Goal: Transaction & Acquisition: Purchase product/service

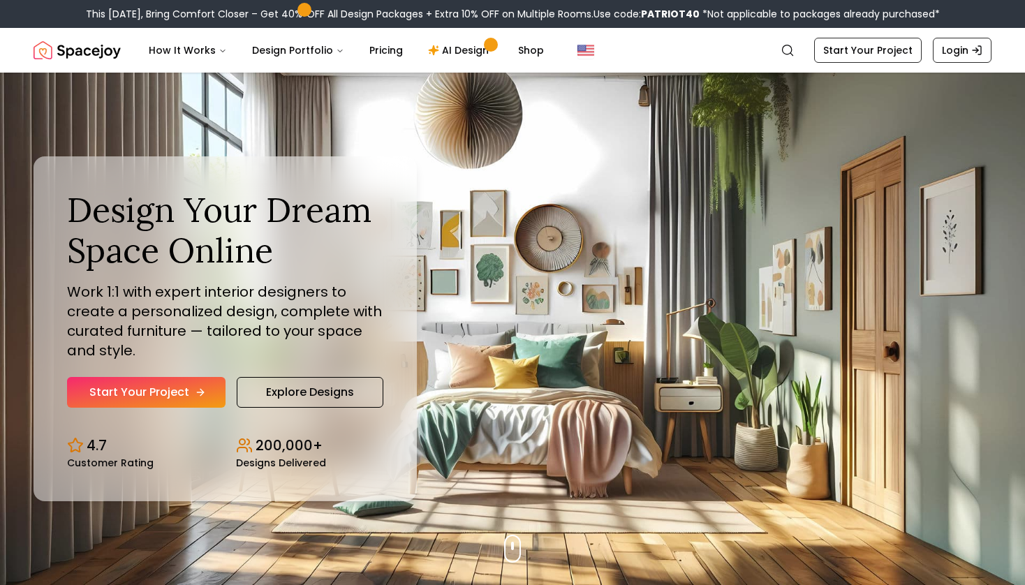
click at [177, 388] on link "Start Your Project" at bounding box center [146, 392] width 159 height 31
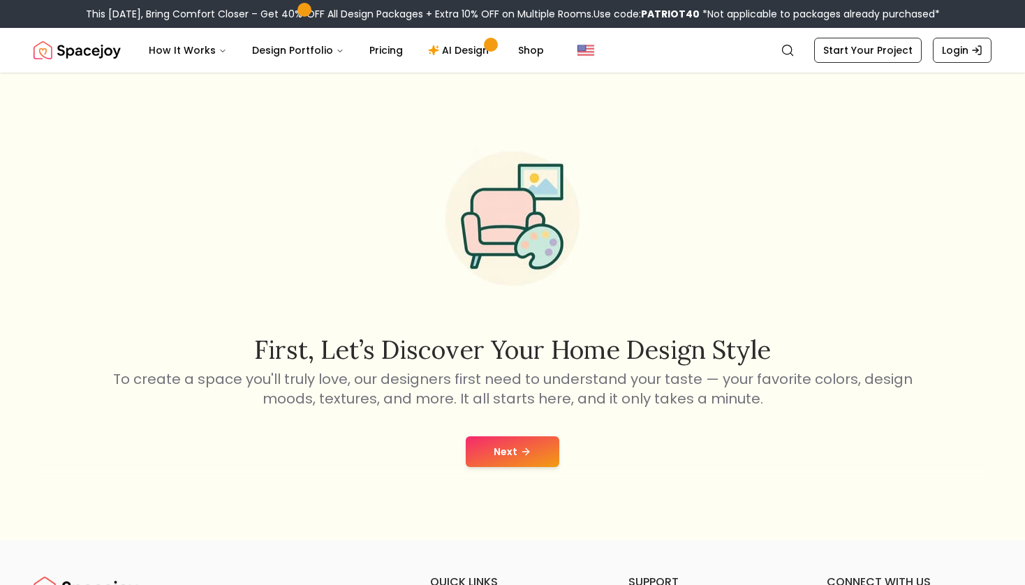
click at [503, 448] on button "Next" at bounding box center [513, 451] width 94 height 31
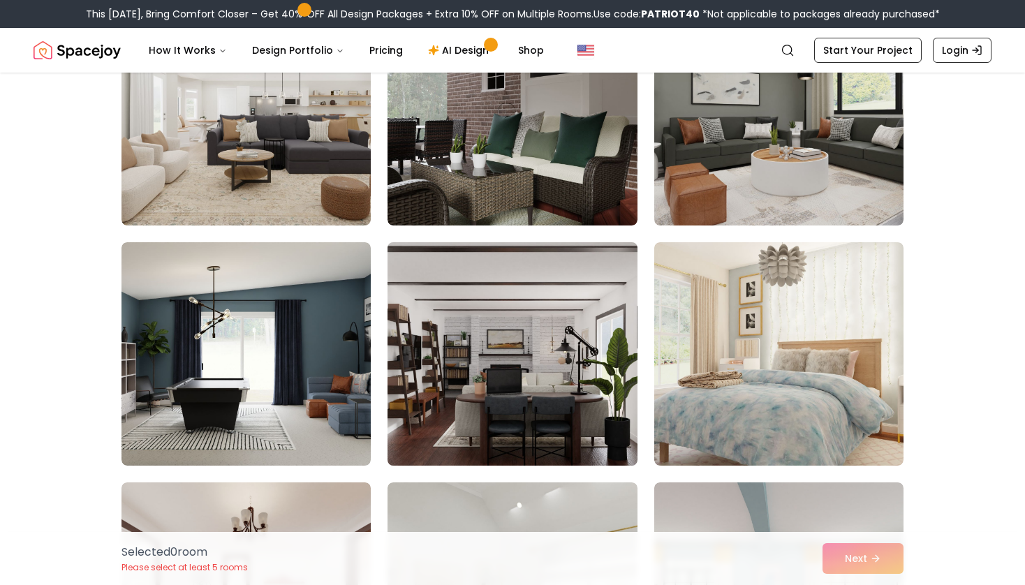
scroll to position [430, 0]
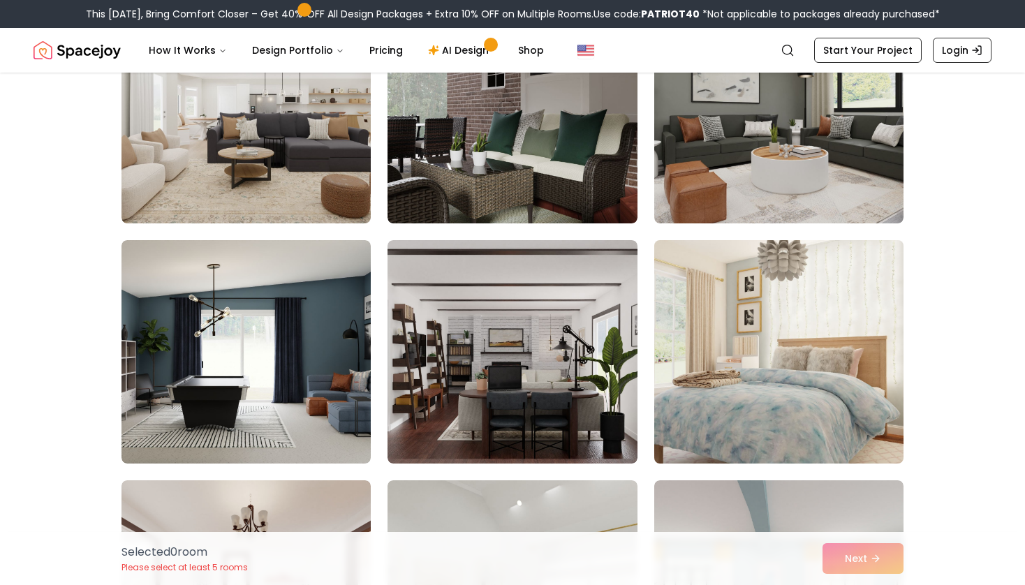
click at [732, 372] on img at bounding box center [779, 352] width 262 height 235
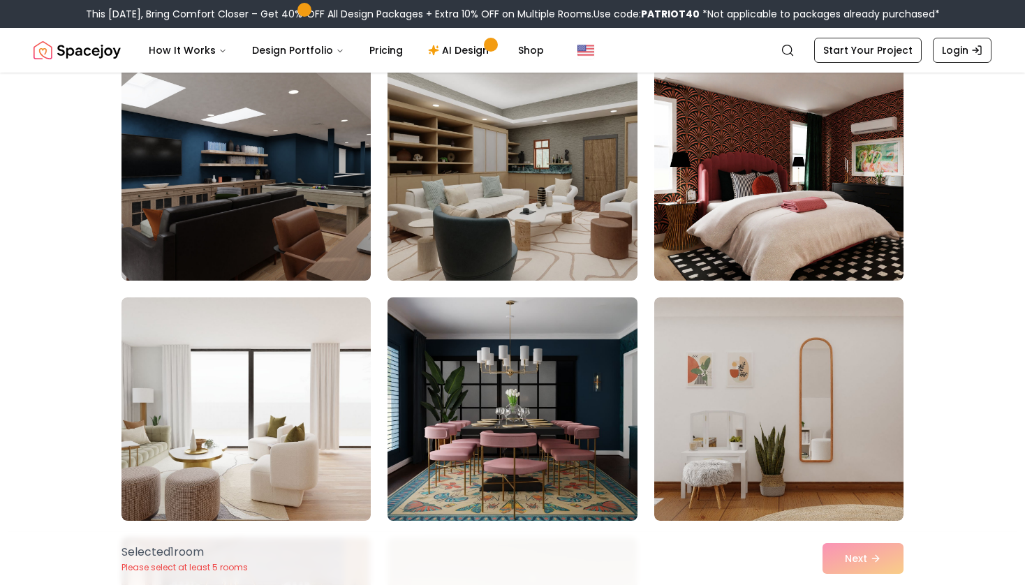
scroll to position [1089, 0]
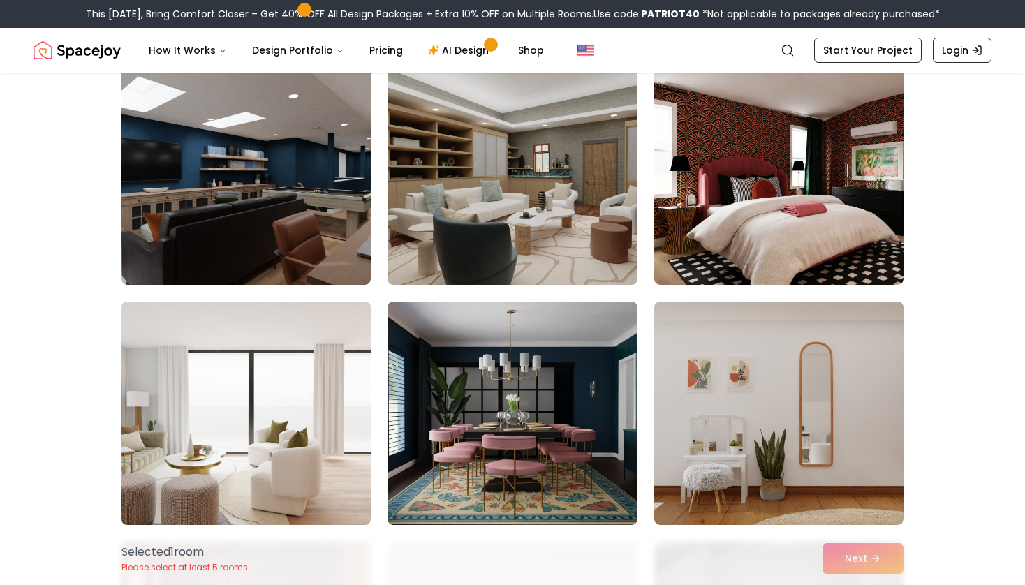
click at [370, 385] on img at bounding box center [246, 413] width 262 height 235
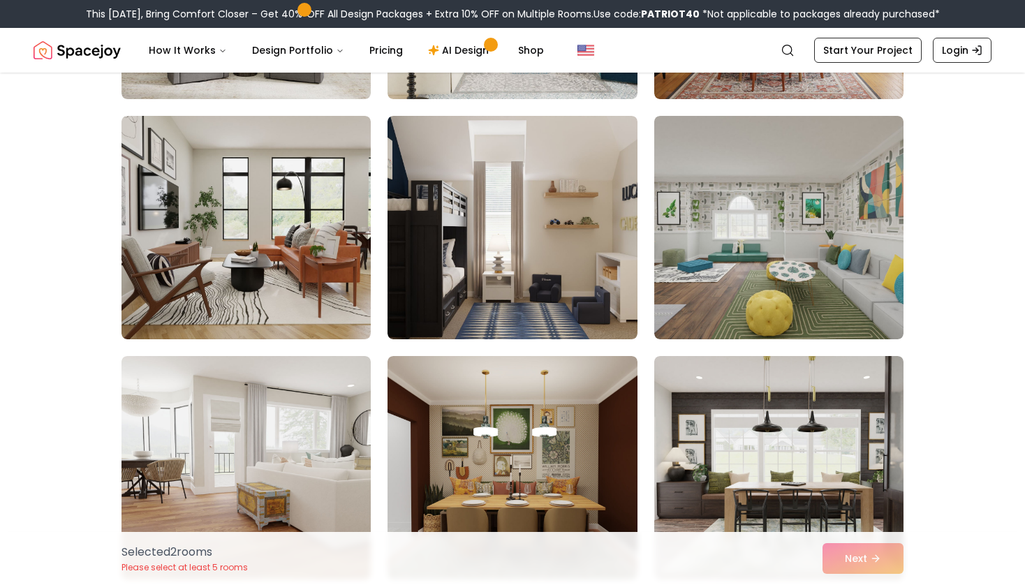
scroll to position [2508, 0]
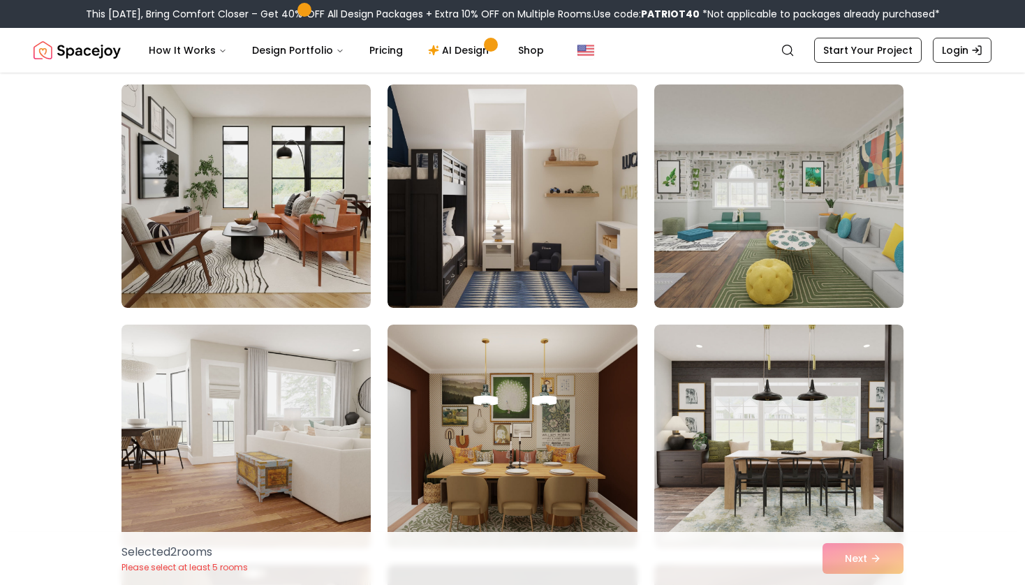
click at [273, 420] on img at bounding box center [246, 436] width 262 height 235
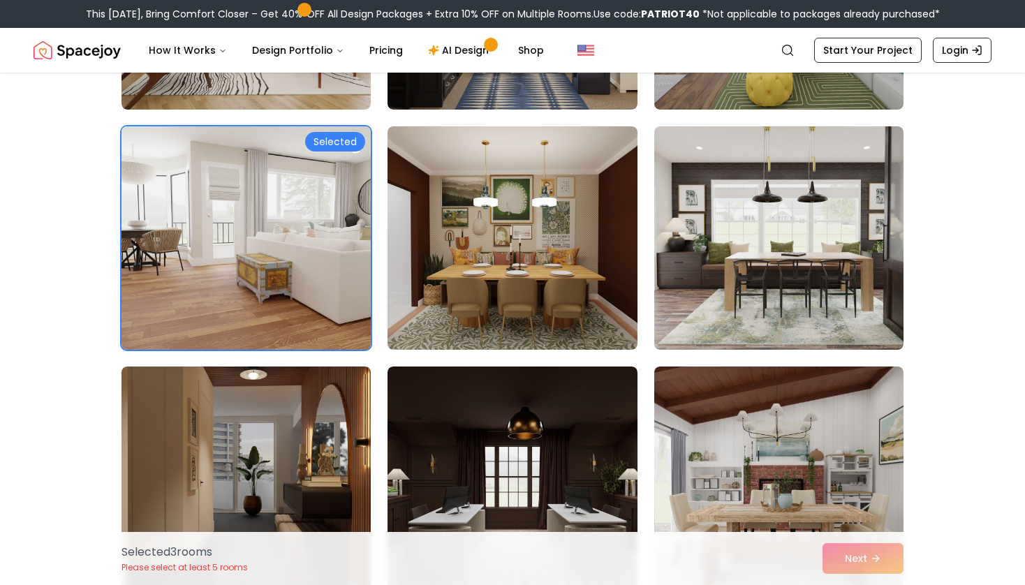
scroll to position [2939, 0]
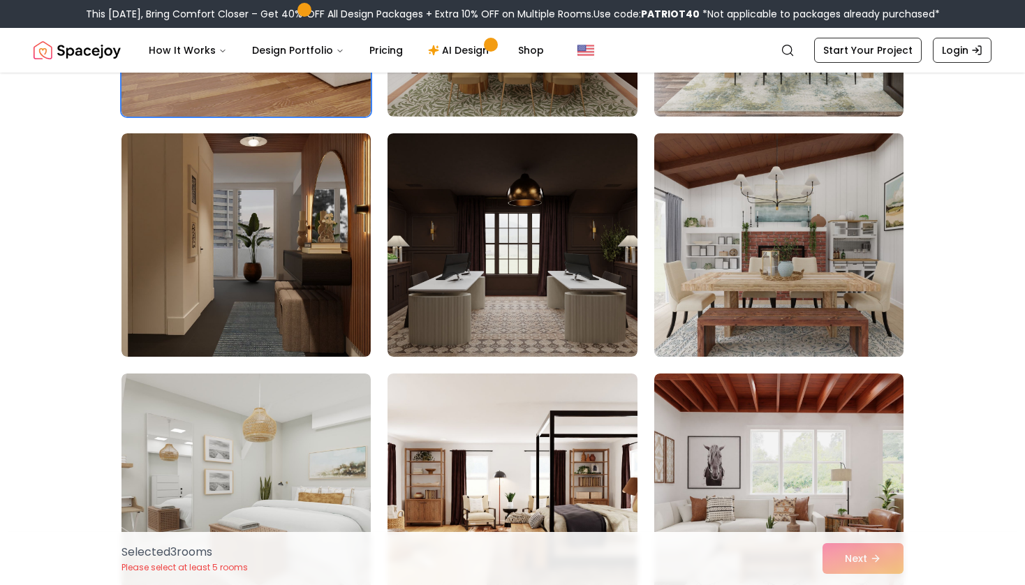
click at [704, 279] on img at bounding box center [779, 245] width 262 height 235
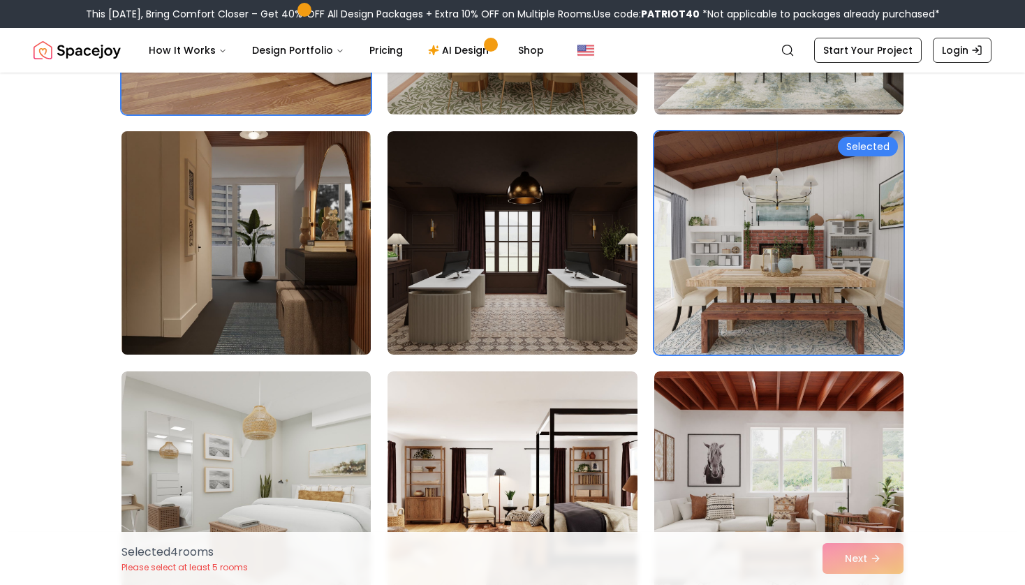
click at [342, 263] on img at bounding box center [246, 243] width 262 height 235
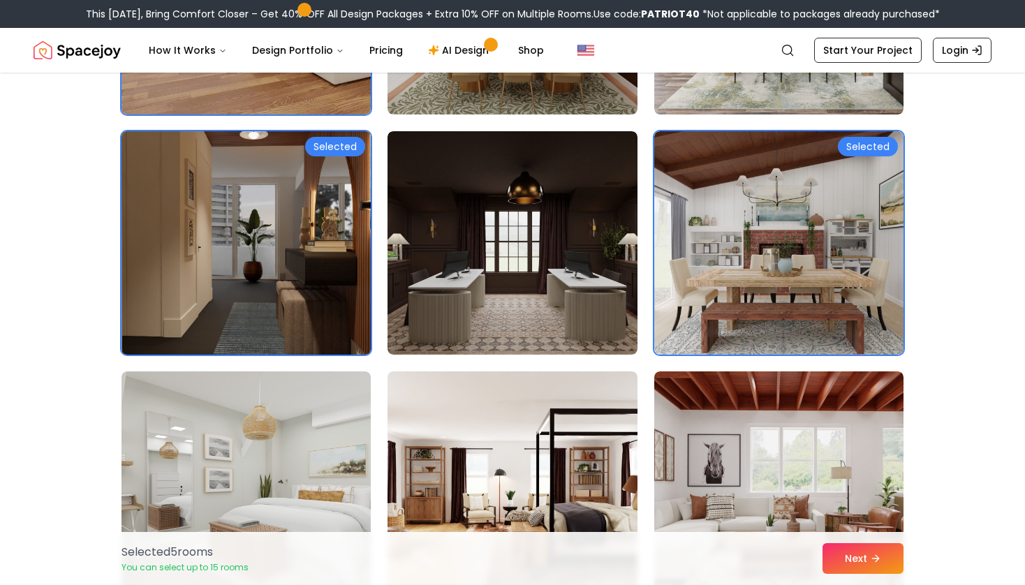
scroll to position [3159, 0]
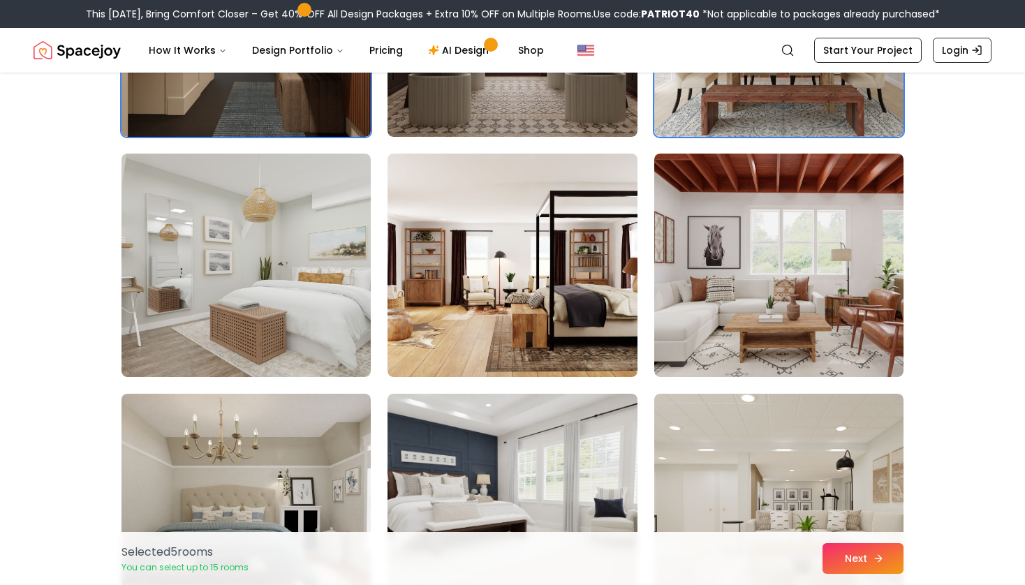
click at [853, 569] on button "Next" at bounding box center [863, 558] width 81 height 31
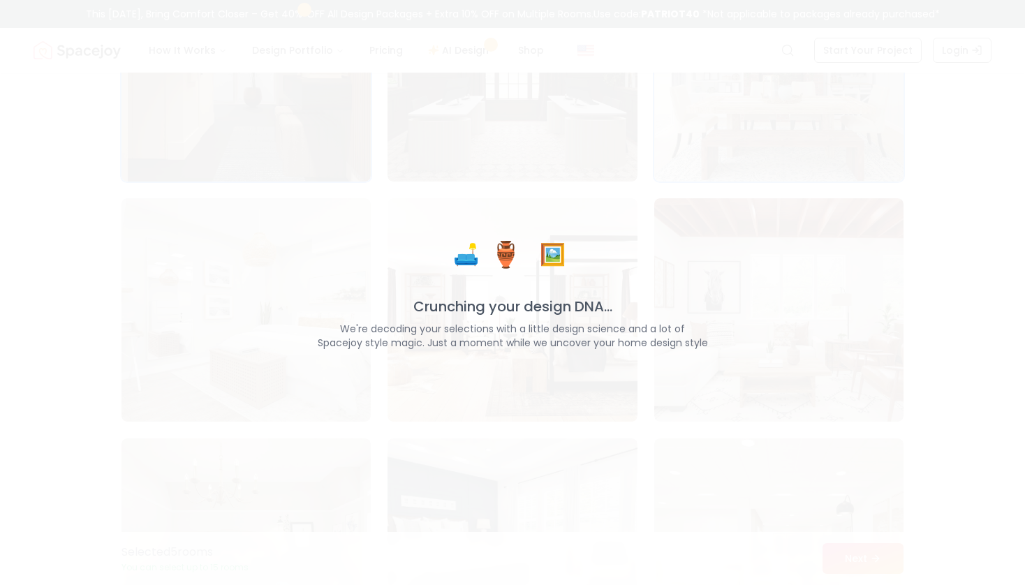
click at [633, 372] on div "🛋️ 🏺 🖼️ Crunching your design DNA... We're decoding your selections with a litt…" at bounding box center [512, 292] width 1025 height 585
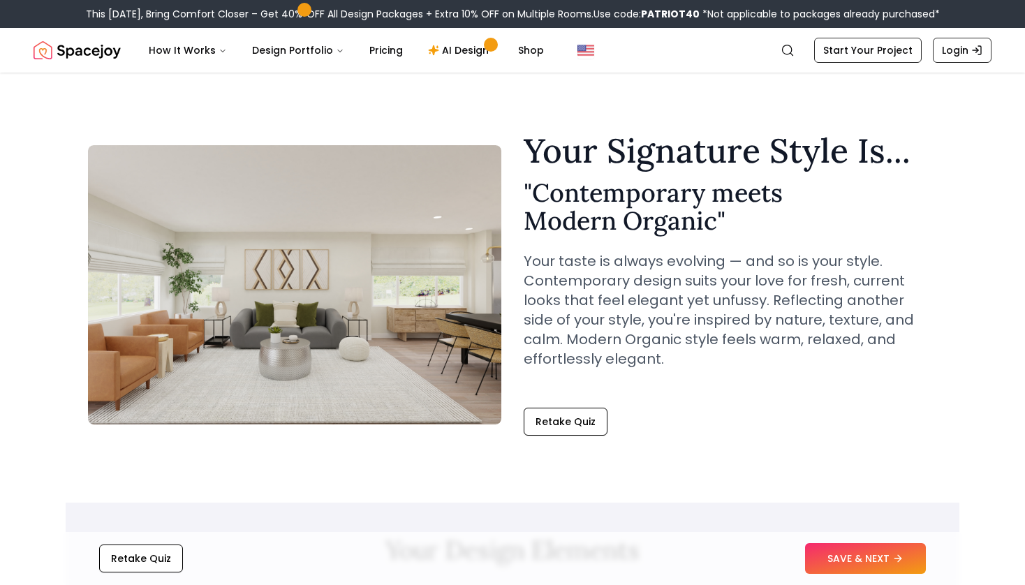
click at [666, 396] on div "Your Signature Style Is... " Contemporary meets Modern Organic " Your taste is …" at bounding box center [730, 285] width 413 height 302
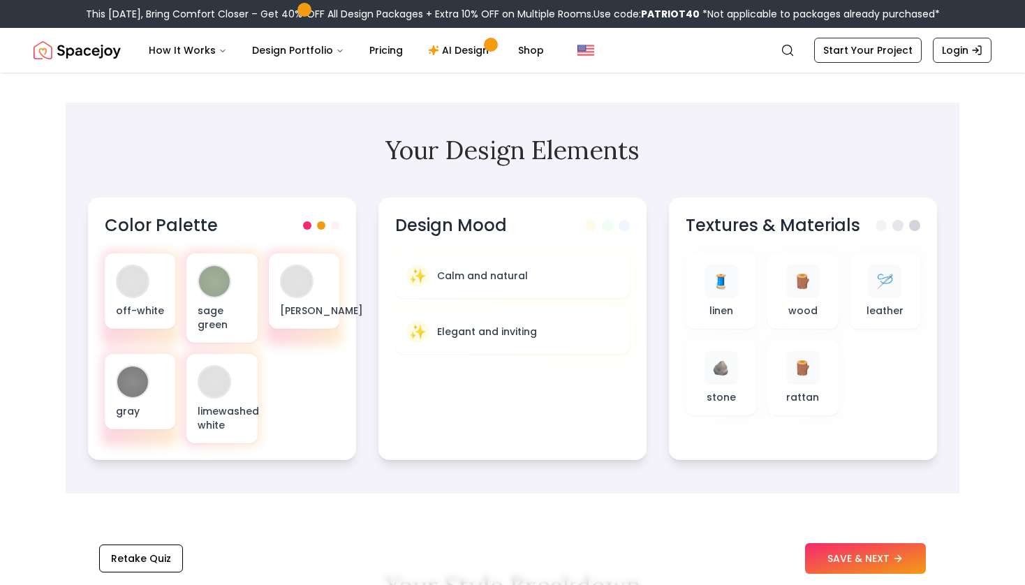
scroll to position [457, 0]
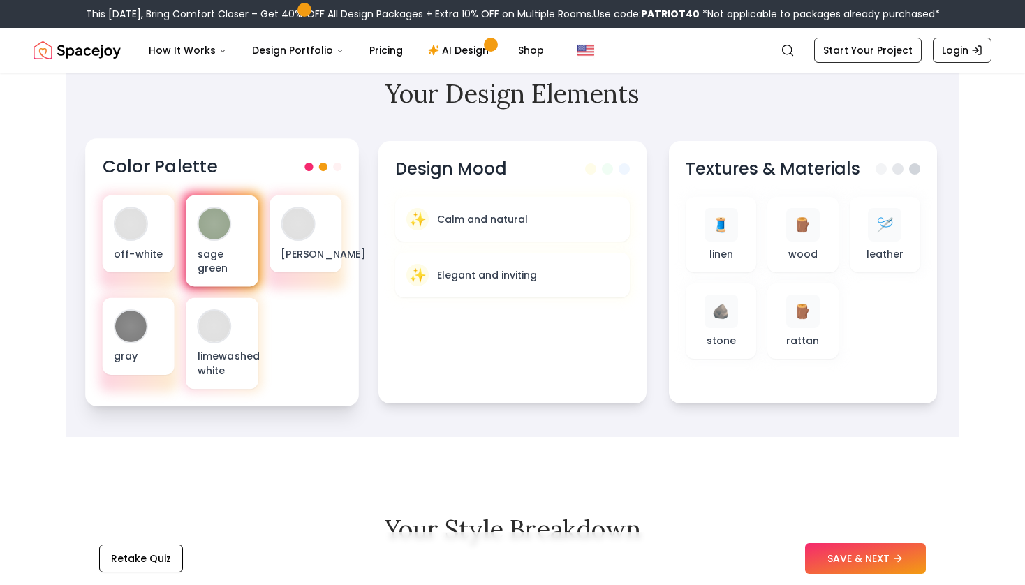
click at [247, 256] on div "sage green" at bounding box center [222, 241] width 72 height 91
click at [330, 169] on div at bounding box center [322, 167] width 37 height 8
click at [337, 169] on span at bounding box center [337, 167] width 8 height 8
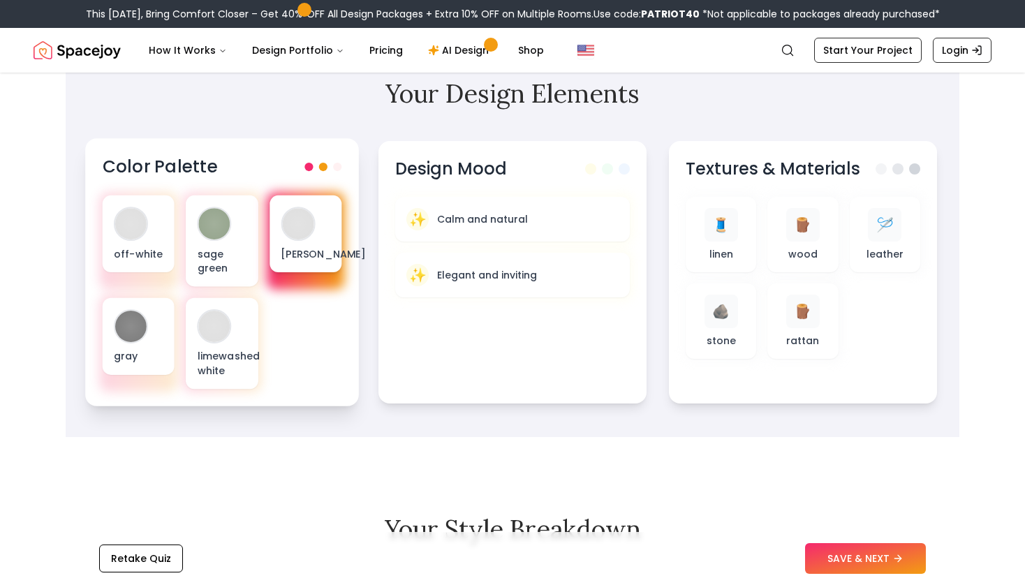
click at [310, 248] on p "cognac brown" at bounding box center [306, 253] width 50 height 14
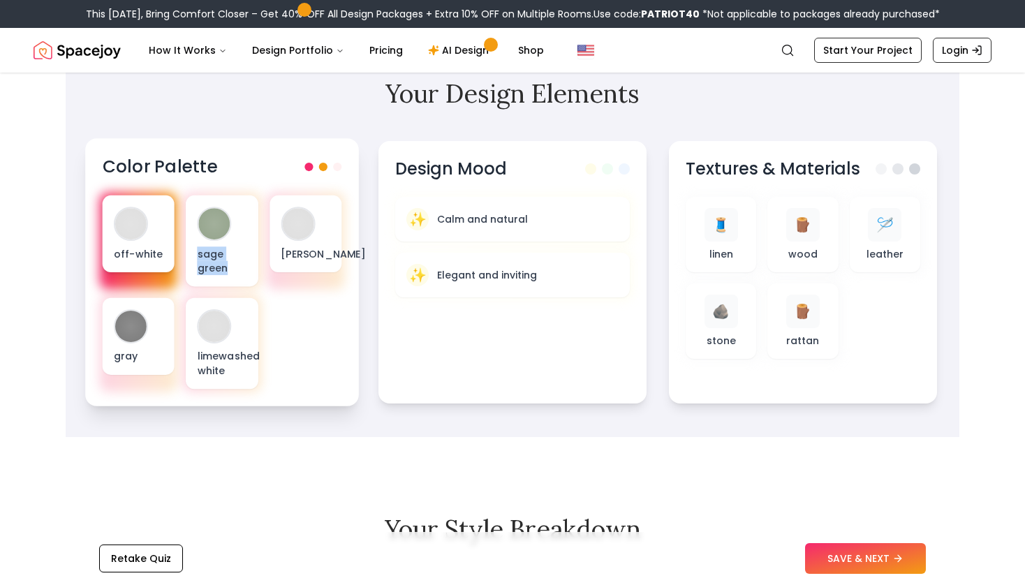
drag, startPoint x: 241, startPoint y: 268, endPoint x: 144, endPoint y: 258, distance: 97.6
click at [144, 258] on div "off-white sage green cognac brown gray limewashed white" at bounding box center [223, 292] width 240 height 193
click at [144, 258] on p "off-white" at bounding box center [139, 253] width 50 height 14
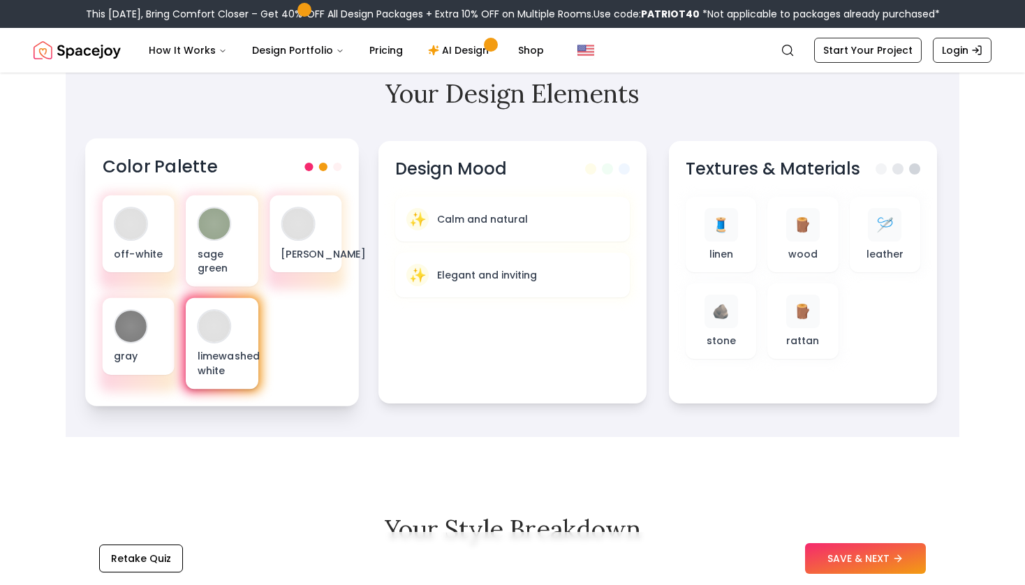
click at [249, 310] on div "limewashed white" at bounding box center [222, 343] width 72 height 91
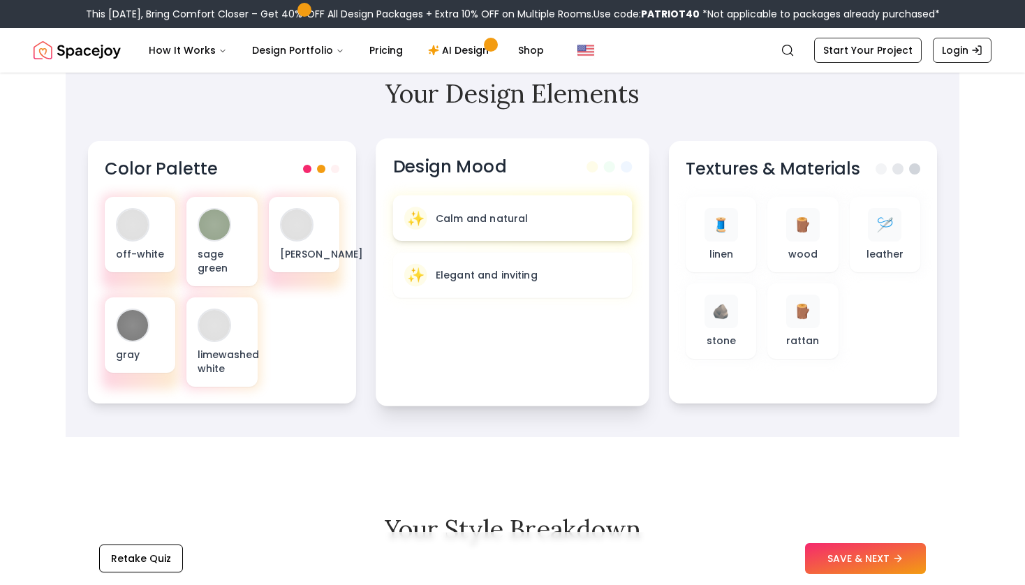
click at [484, 213] on p "Calm and natural" at bounding box center [482, 218] width 93 height 14
click at [528, 265] on div "✨ Elegant and inviting" at bounding box center [512, 275] width 216 height 23
click at [841, 568] on button "SAVE & NEXT" at bounding box center [865, 558] width 121 height 31
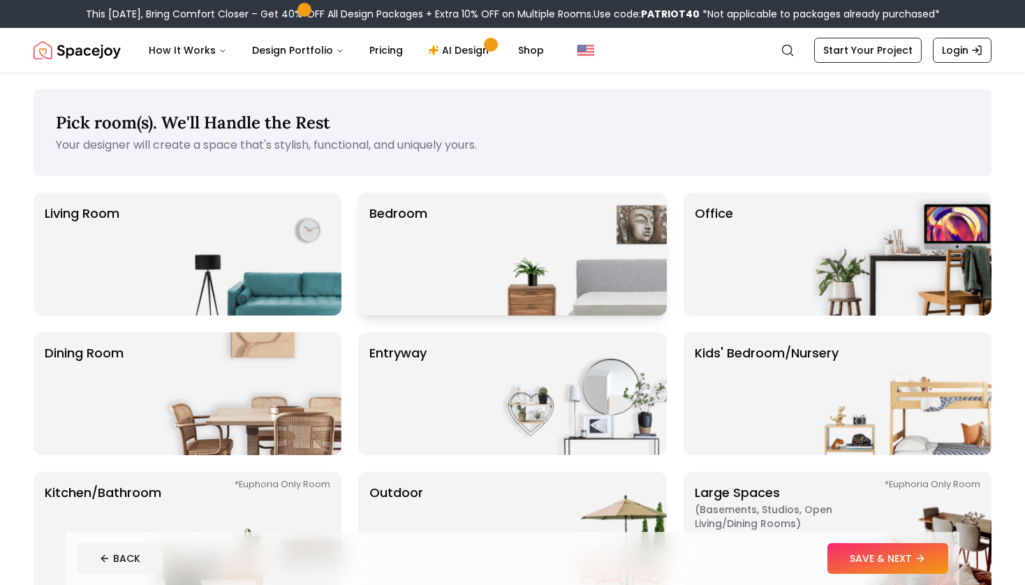
click at [471, 266] on div "Bedroom" at bounding box center [512, 254] width 308 height 123
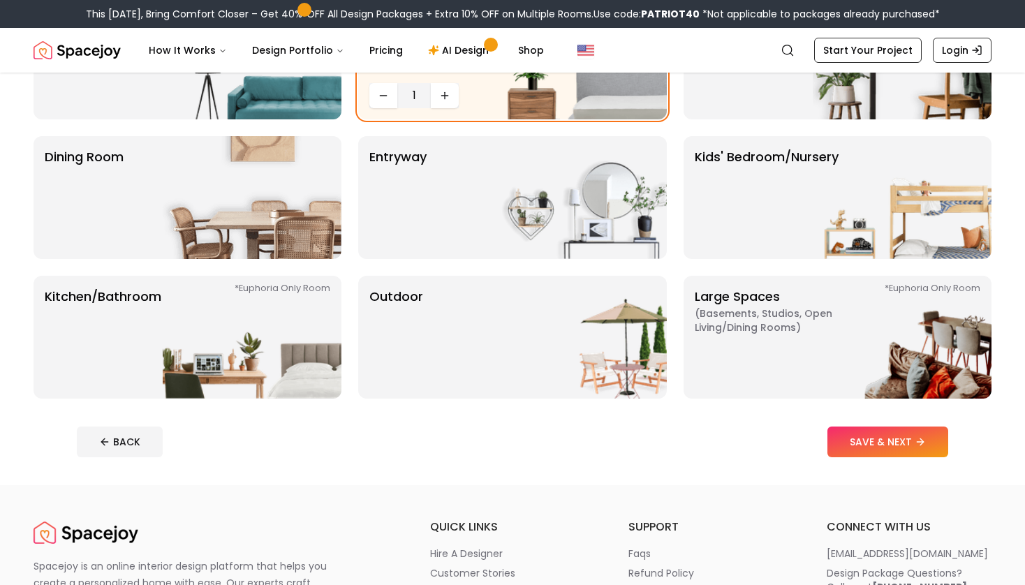
scroll to position [199, 0]
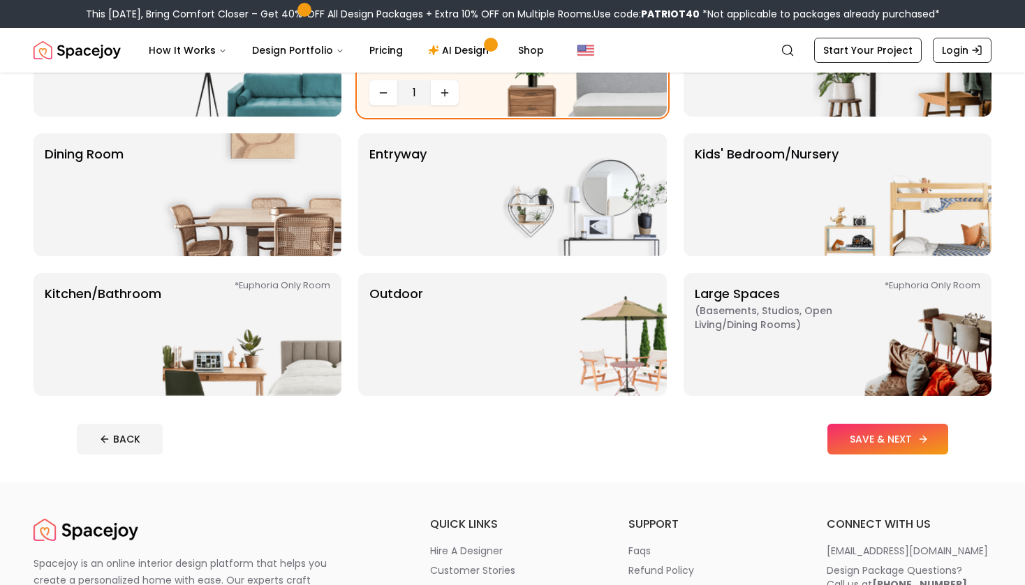
click at [859, 441] on button "SAVE & NEXT" at bounding box center [887, 439] width 121 height 31
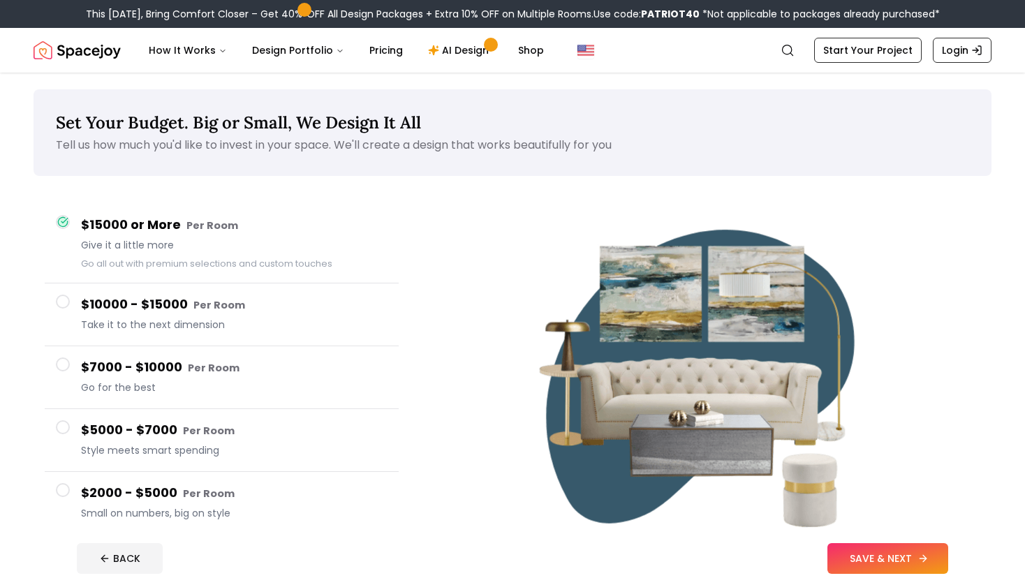
click at [860, 551] on button "SAVE & NEXT" at bounding box center [887, 558] width 121 height 31
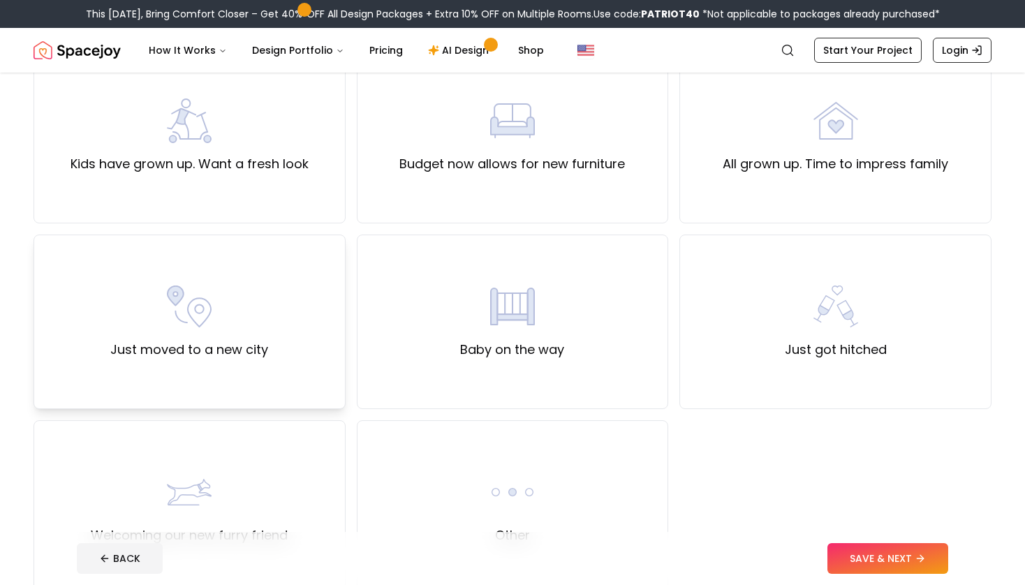
scroll to position [339, 0]
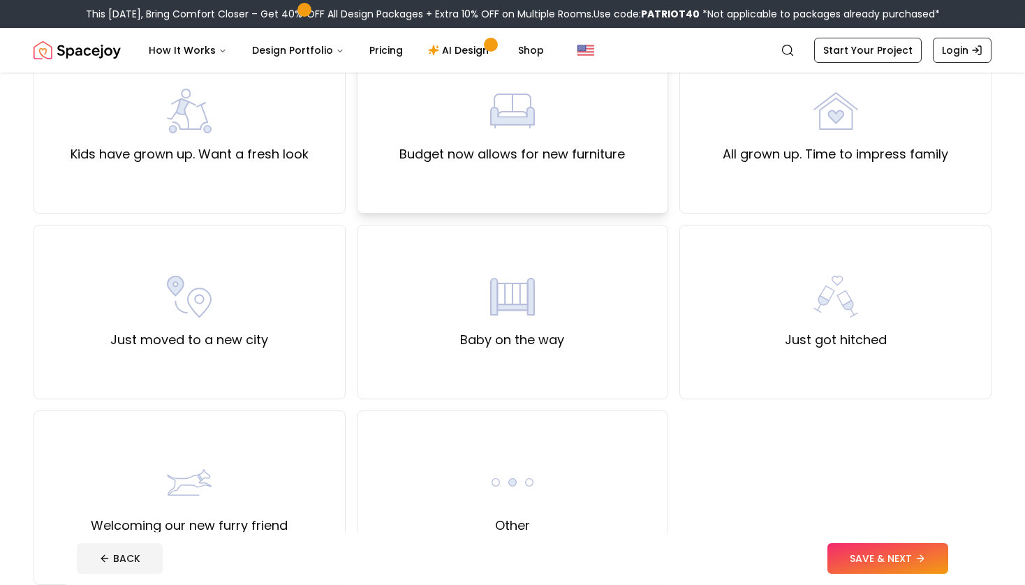
click at [477, 159] on label "Budget now allows for new furniture" at bounding box center [512, 155] width 226 height 20
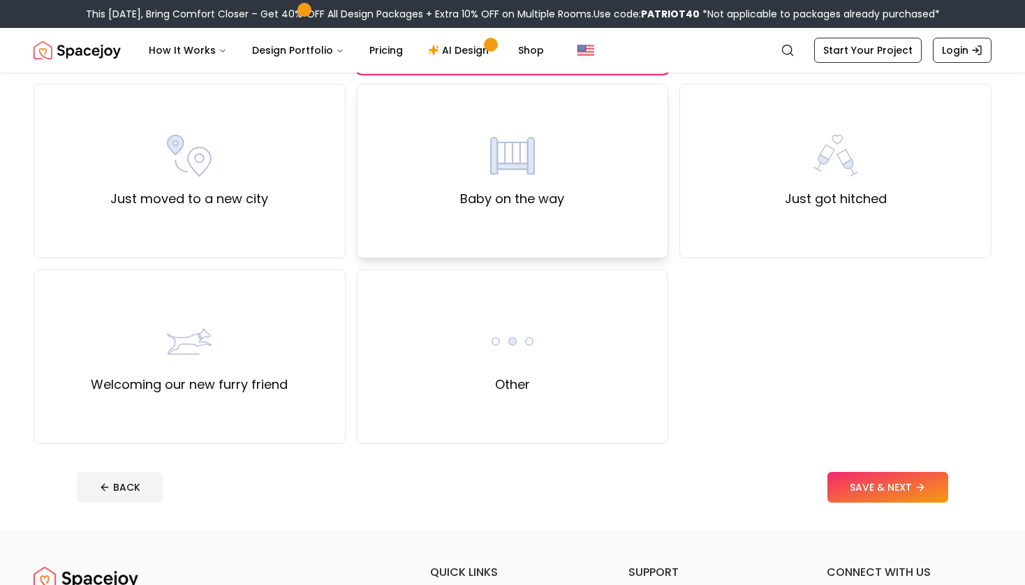
scroll to position [483, 0]
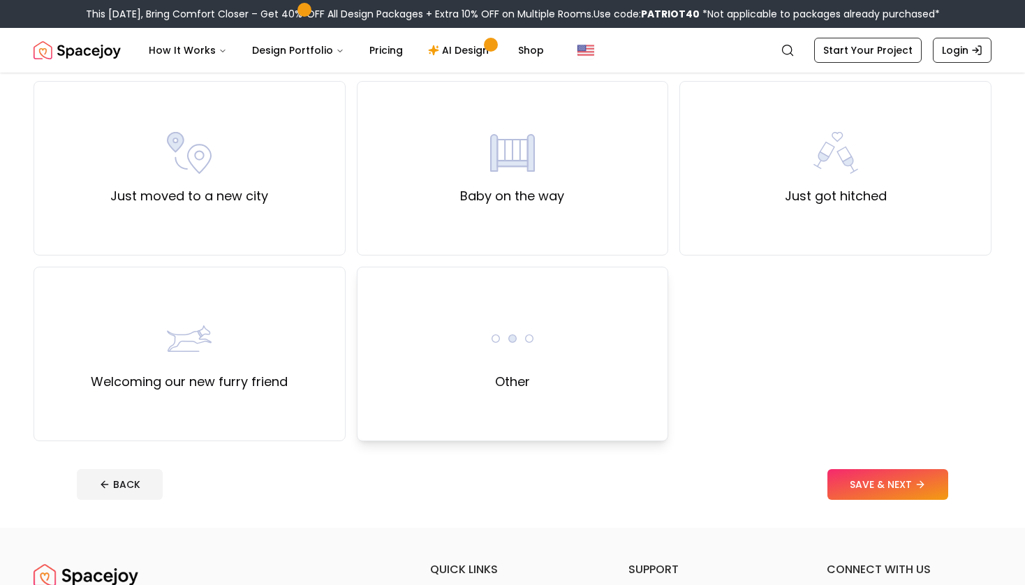
click at [568, 366] on div "Other" at bounding box center [513, 354] width 312 height 175
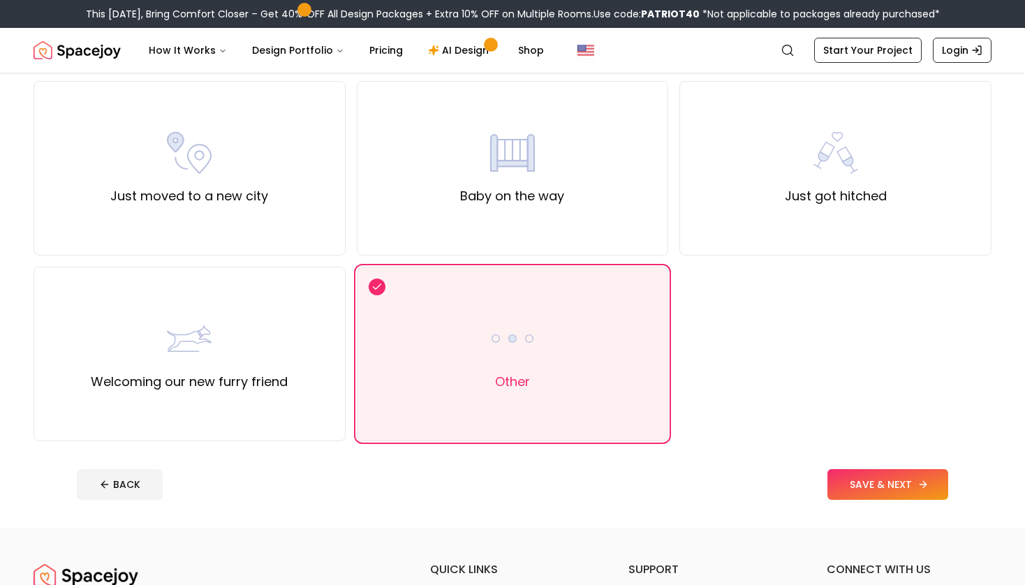
click at [902, 492] on button "SAVE & NEXT" at bounding box center [887, 484] width 121 height 31
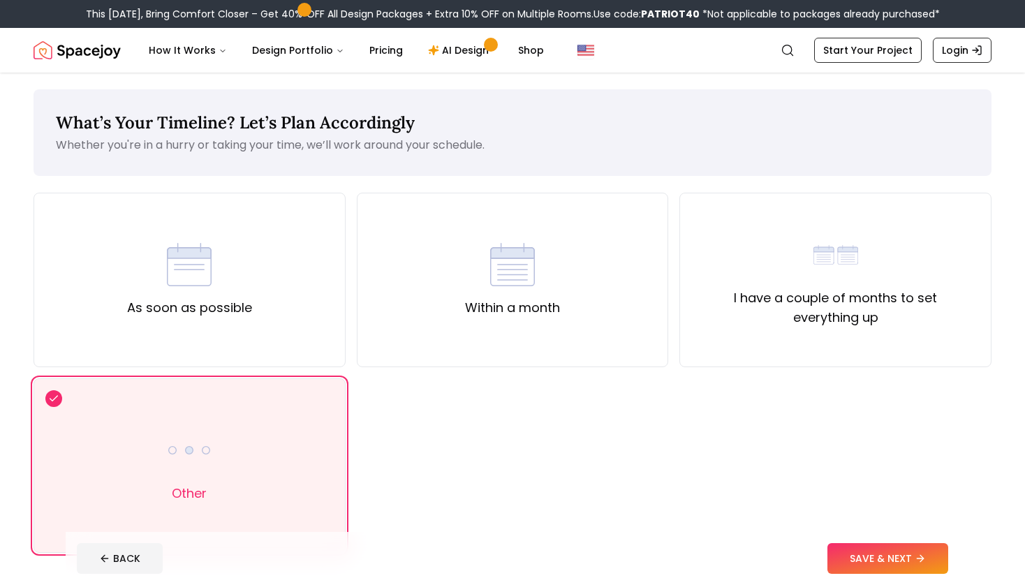
click at [577, 485] on div "As soon as possible Within a month I have a couple of months to set everything …" at bounding box center [513, 373] width 958 height 360
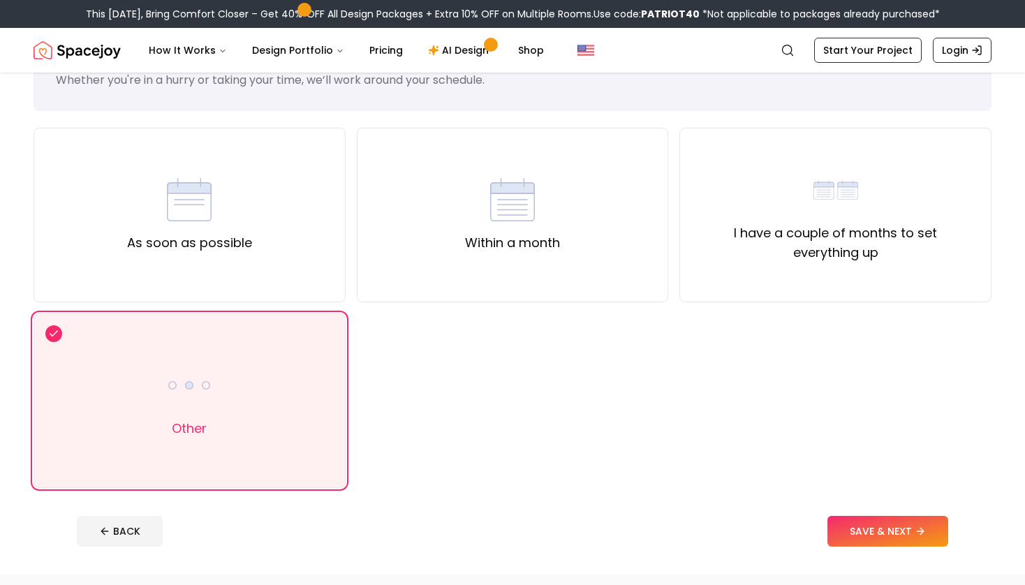
scroll to position [67, 0]
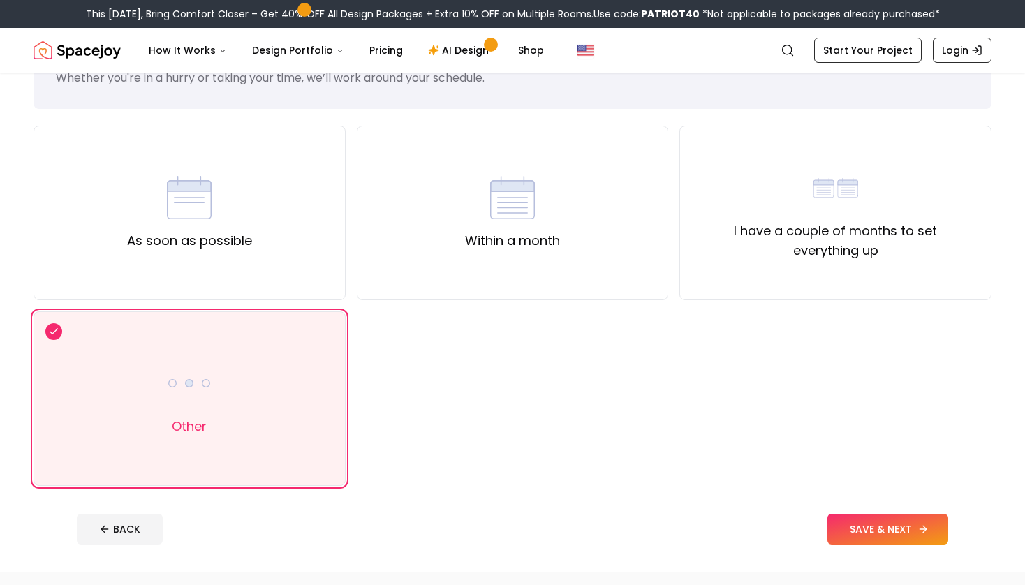
click at [865, 526] on button "SAVE & NEXT" at bounding box center [887, 529] width 121 height 31
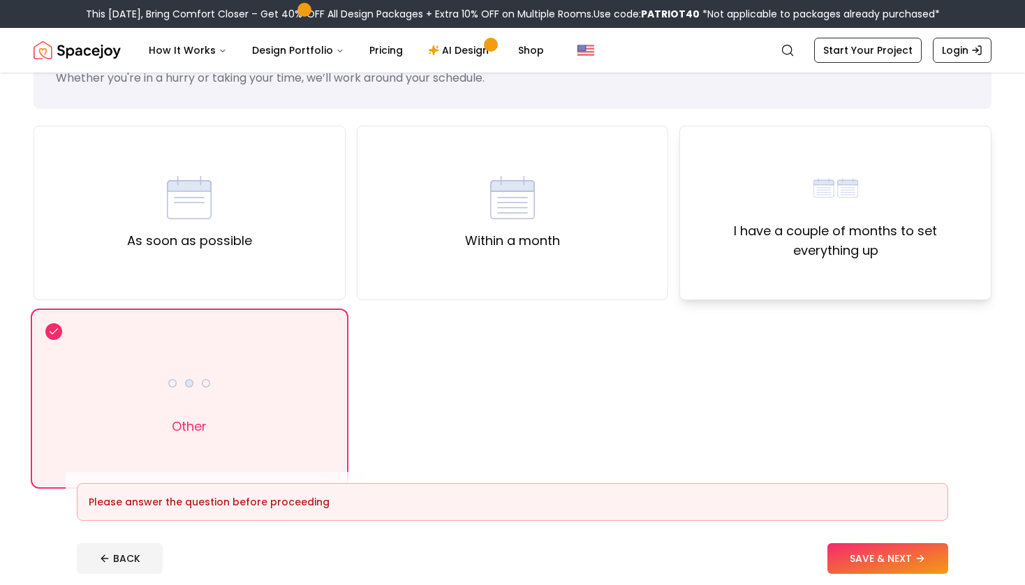
click at [776, 269] on div "I have a couple of months to set everything up" at bounding box center [835, 213] width 312 height 175
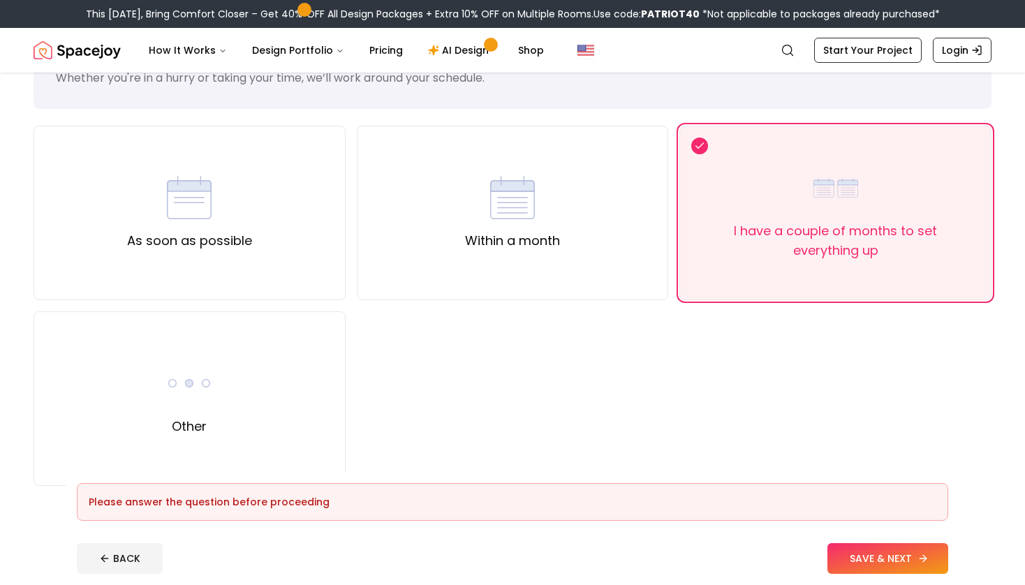
click at [897, 553] on button "SAVE & NEXT" at bounding box center [887, 558] width 121 height 31
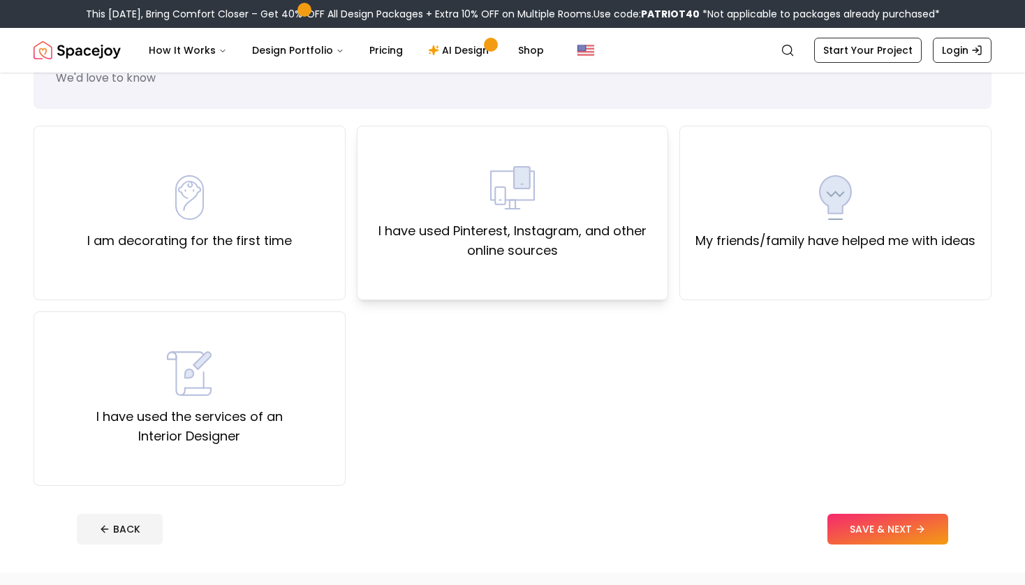
click at [562, 247] on label "I have used Pinterest, Instagram, and other online sources" at bounding box center [513, 240] width 288 height 39
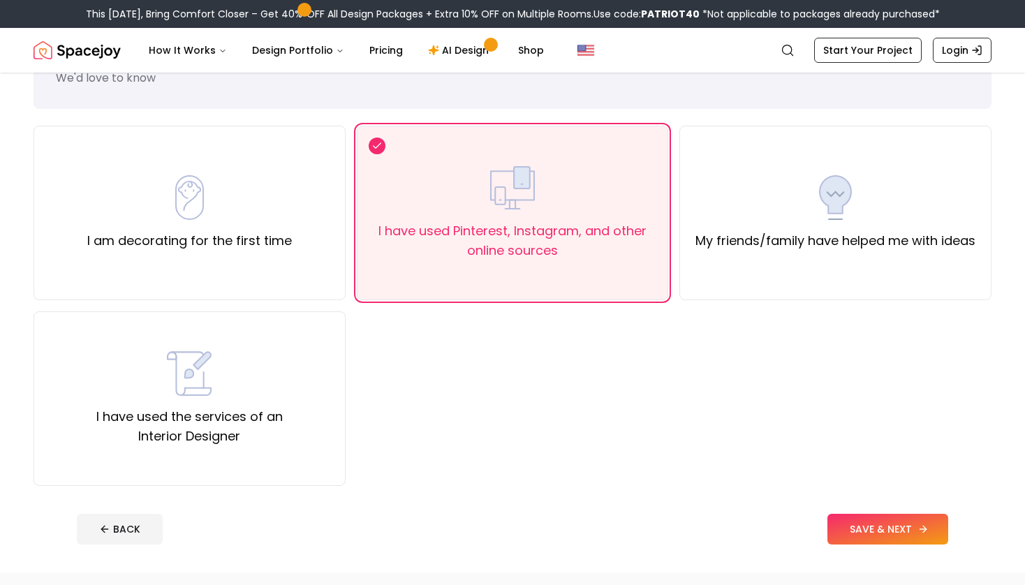
click at [852, 518] on button "SAVE & NEXT" at bounding box center [887, 529] width 121 height 31
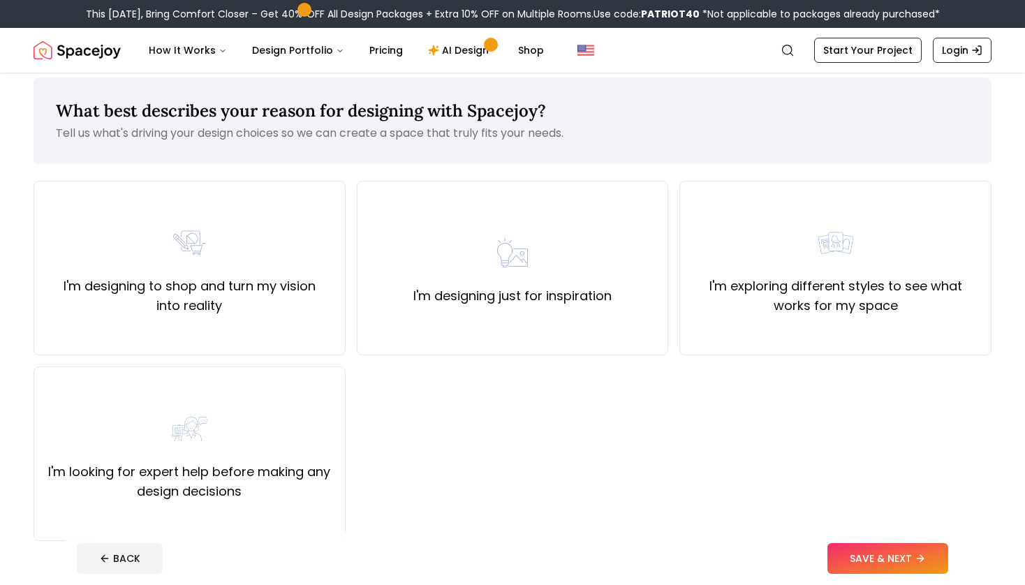
scroll to position [8, 0]
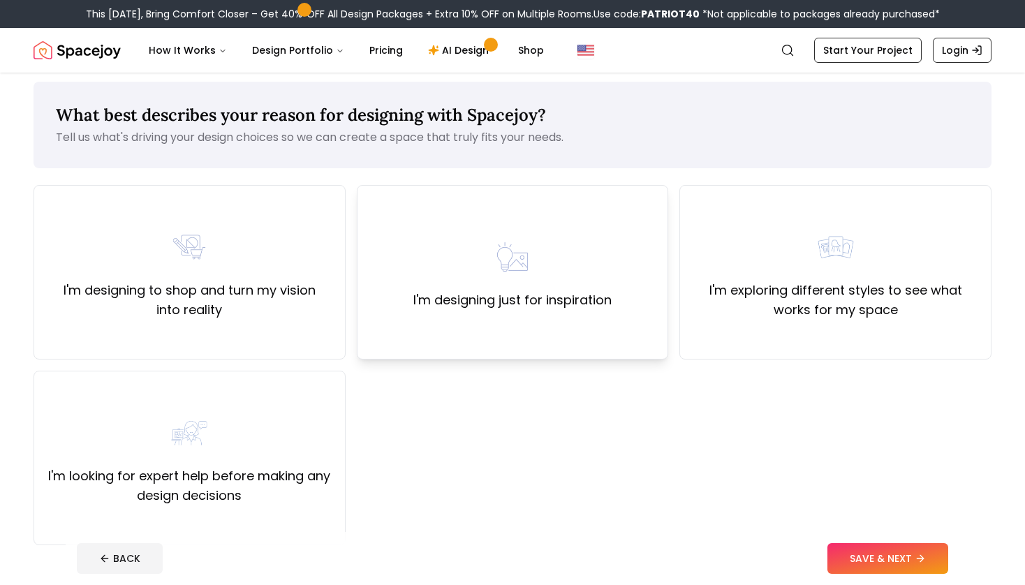
click at [598, 256] on div "I'm designing just for inspiration" at bounding box center [512, 272] width 198 height 75
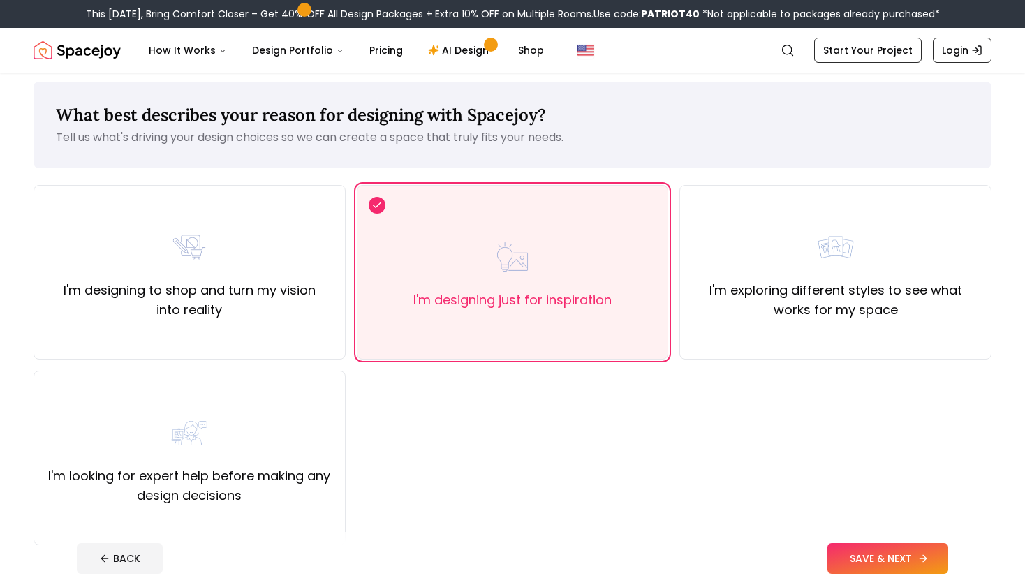
click at [868, 551] on button "SAVE & NEXT" at bounding box center [887, 558] width 121 height 31
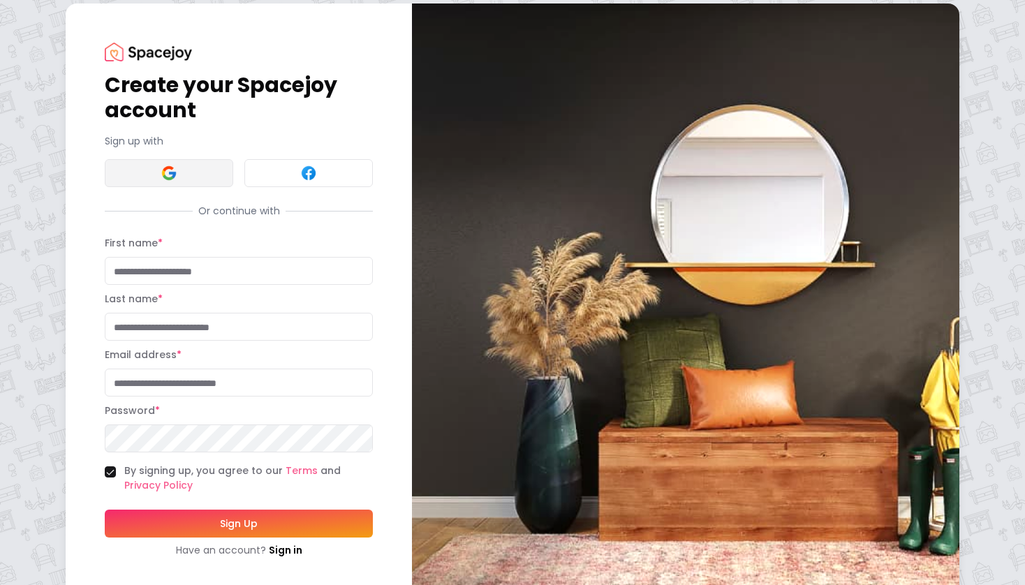
click at [165, 179] on img at bounding box center [169, 173] width 17 height 17
